Goal: Check status: Check status

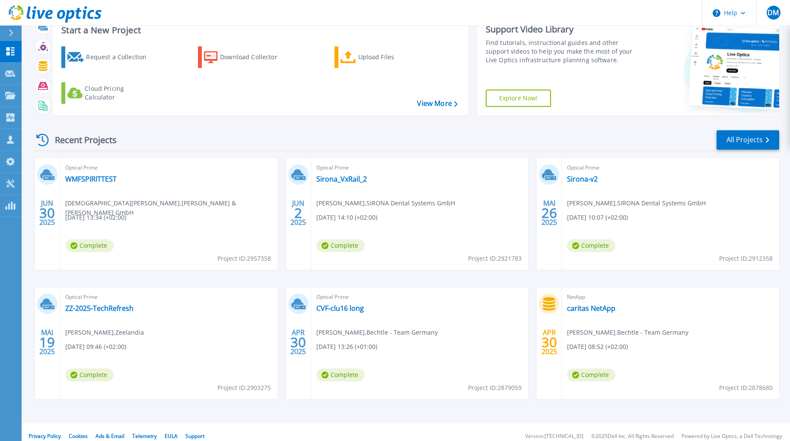
scroll to position [38, 0]
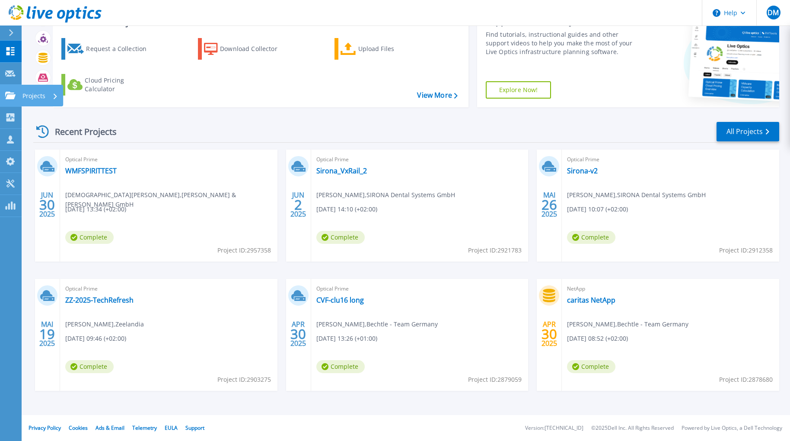
click at [7, 95] on icon at bounding box center [10, 95] width 10 height 7
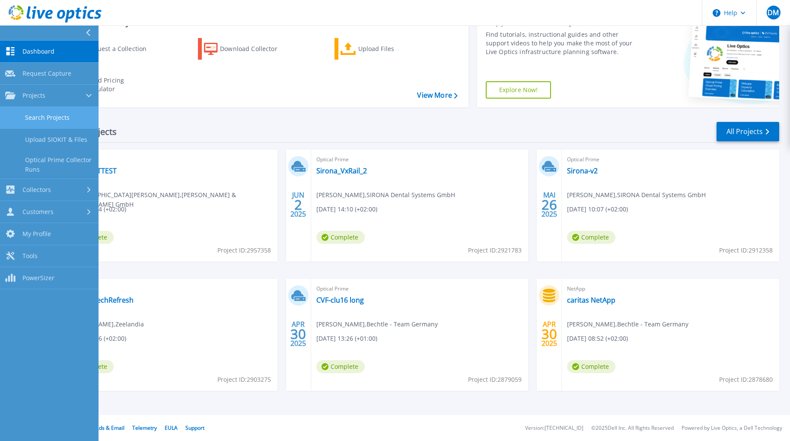
click at [65, 118] on link "Search Projects" at bounding box center [49, 118] width 99 height 22
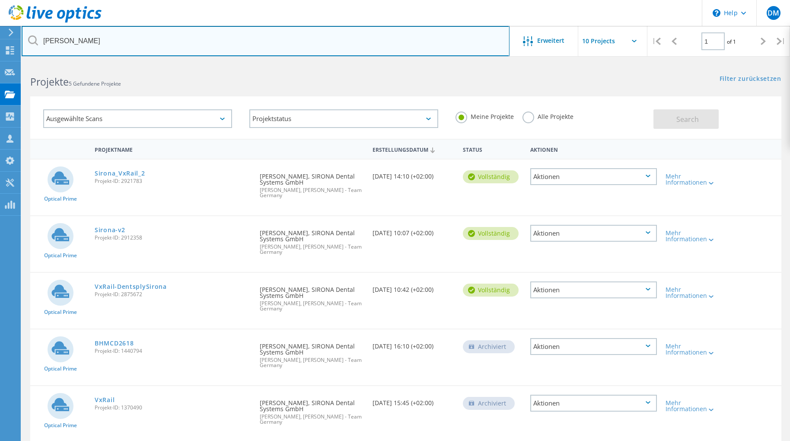
drag, startPoint x: 89, startPoint y: 46, endPoint x: -19, endPoint y: 48, distance: 107.7
click at [22, 48] on input "siron" at bounding box center [266, 41] width 488 height 30
type input "nord"
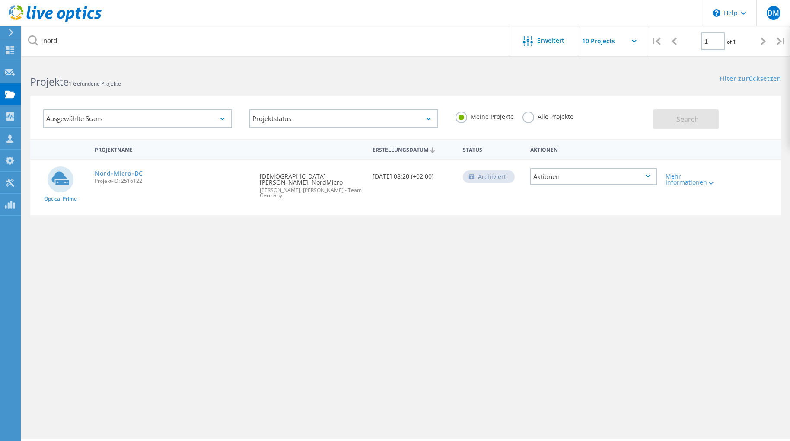
click at [120, 176] on link "Nord-Micro-DC" at bounding box center [119, 173] width 48 height 6
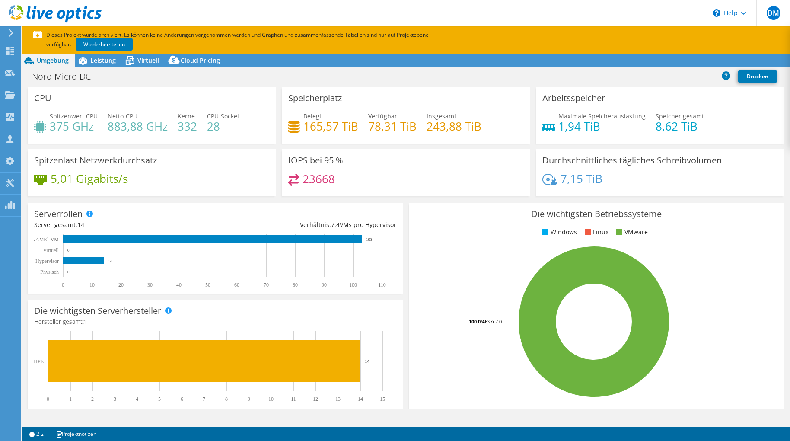
select select "USD"
click at [103, 57] on span "Leistung" at bounding box center [103, 60] width 26 height 8
